Goal: Task Accomplishment & Management: Manage account settings

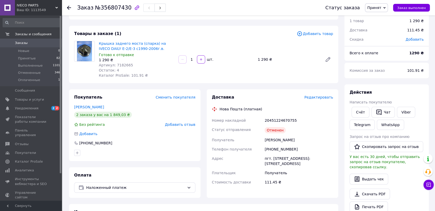
scroll to position [29, 0]
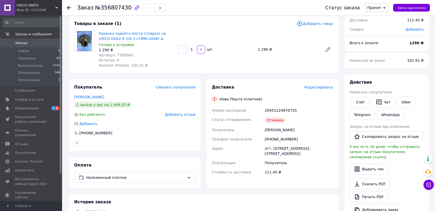
click at [282, 50] on div "1 290 ₴" at bounding box center [287, 49] width 65 height 7
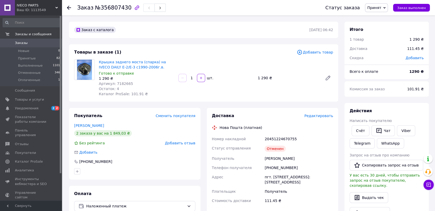
click at [35, 42] on span "Заказы" at bounding box center [31, 43] width 33 height 5
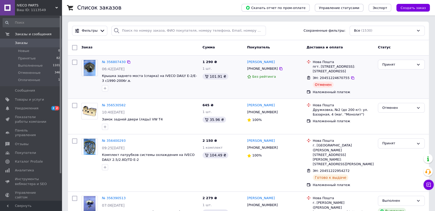
click at [321, 85] on div "Отменен" at bounding box center [322, 85] width 21 height 6
click at [303, 85] on div "[PERSON_NAME] [PHONE_NUMBER] Без рейтинга" at bounding box center [274, 77] width 59 height 39
click at [291, 85] on div "[PERSON_NAME] [PHONE_NUMBER] Без рейтинга" at bounding box center [274, 77] width 59 height 39
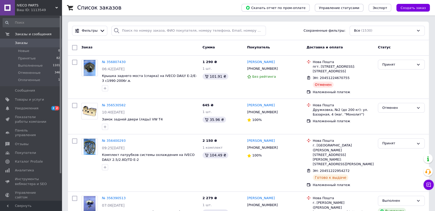
click at [133, 47] on div "Заказ" at bounding box center [139, 47] width 121 height 9
